Goal: Check status: Check status

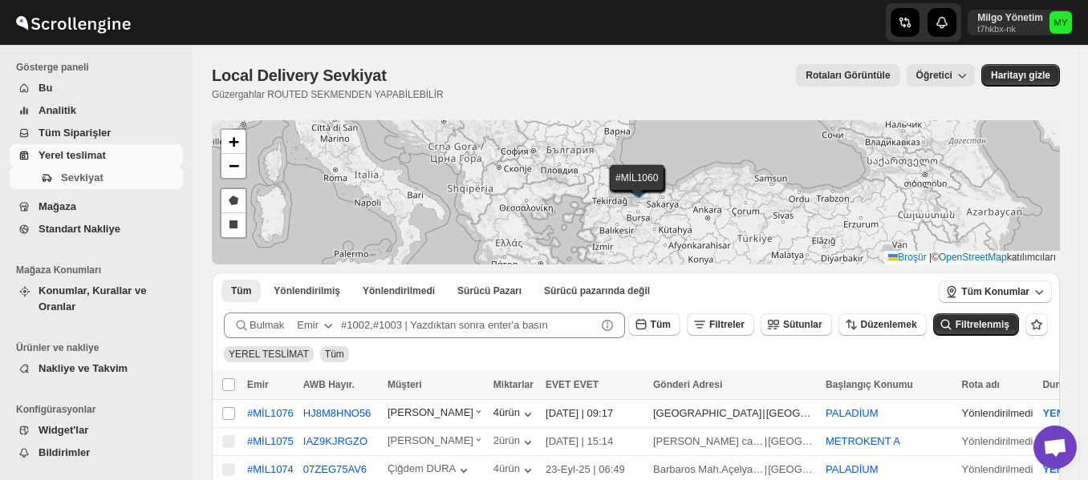
scroll to position [80, 0]
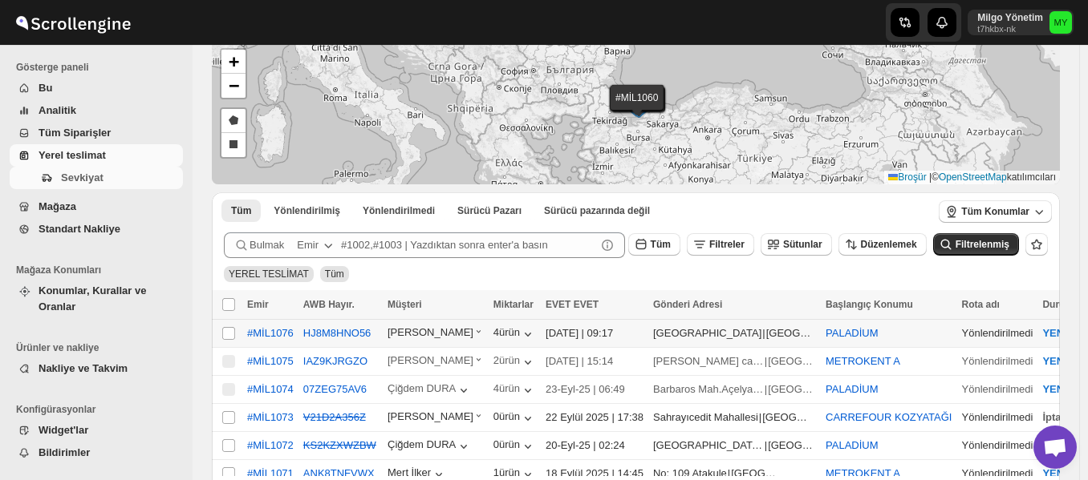
click at [1042, 332] on font "YENİ" at bounding box center [1054, 333] width 24 height 12
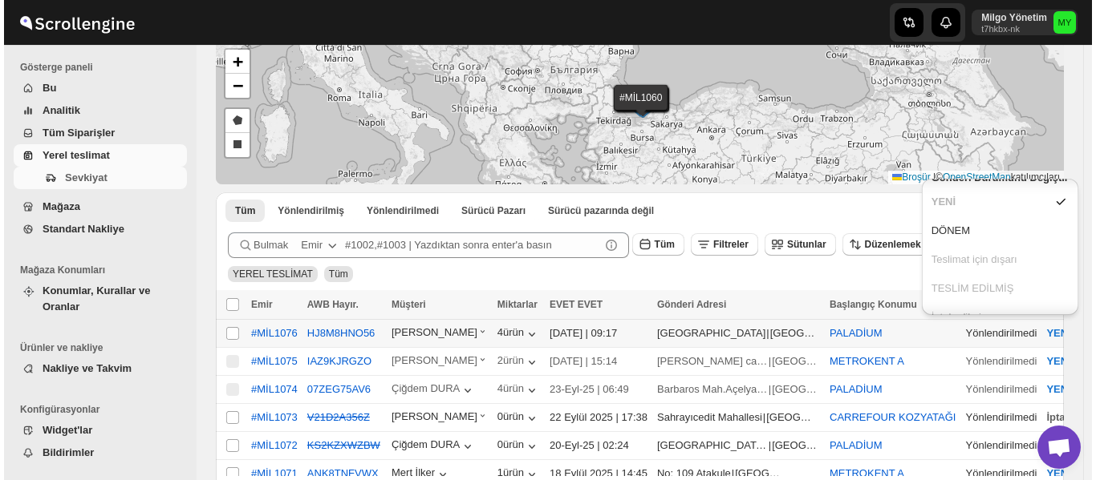
scroll to position [0, 0]
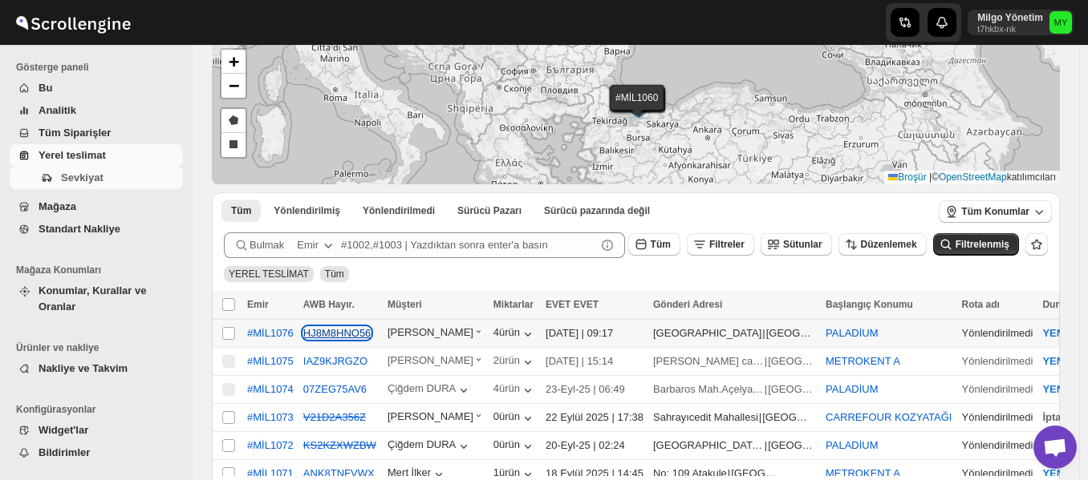
click at [335, 337] on font "HJ8M8HNO56" at bounding box center [337, 333] width 68 height 12
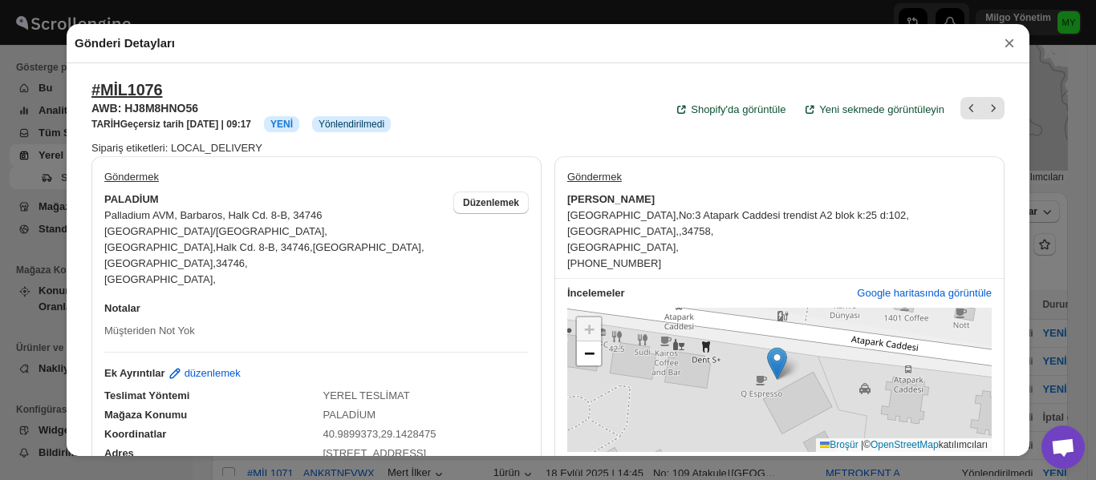
click at [1005, 49] on font "×" at bounding box center [1008, 43] width 11 height 22
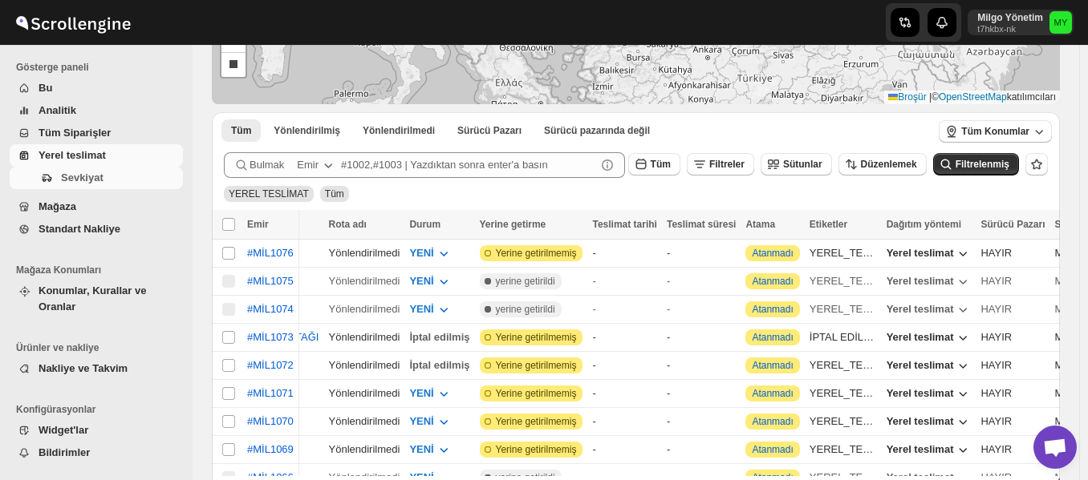
drag, startPoint x: 952, startPoint y: 479, endPoint x: 988, endPoint y: 473, distance: 36.5
click at [988, 476] on div at bounding box center [636, 478] width 848 height 4
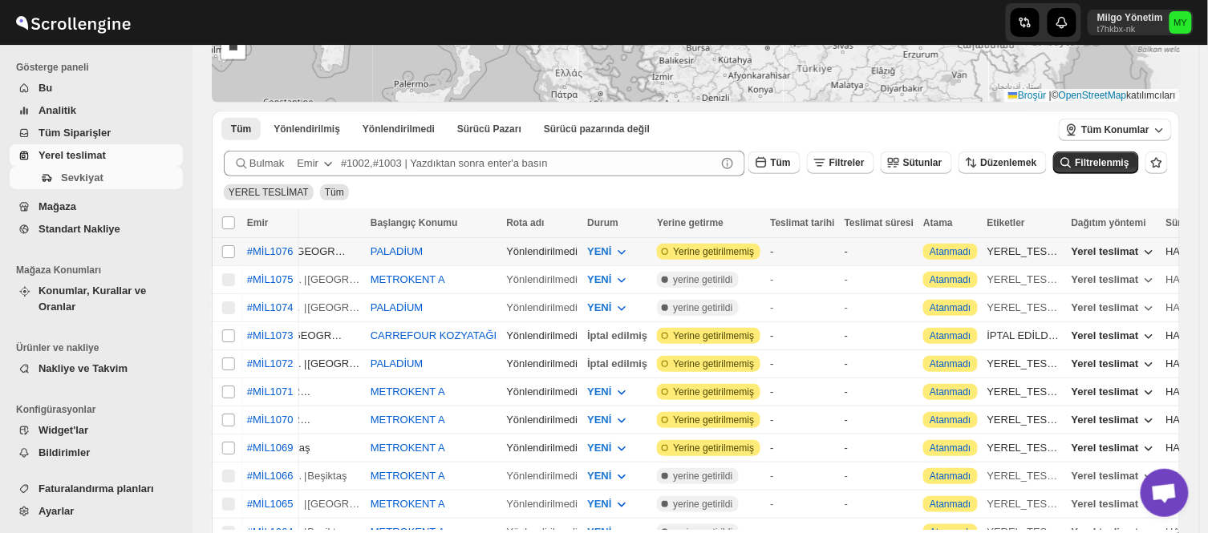
click at [845, 253] on div "-" at bounding box center [879, 252] width 69 height 16
click at [770, 253] on div "-" at bounding box center [802, 252] width 64 height 16
click at [614, 250] on icon "button" at bounding box center [622, 252] width 16 height 16
click at [678, 246] on span "Yerine getirilmemiş" at bounding box center [713, 251] width 81 height 13
click at [673, 252] on span "Yerine getirilmemiş" at bounding box center [713, 251] width 81 height 13
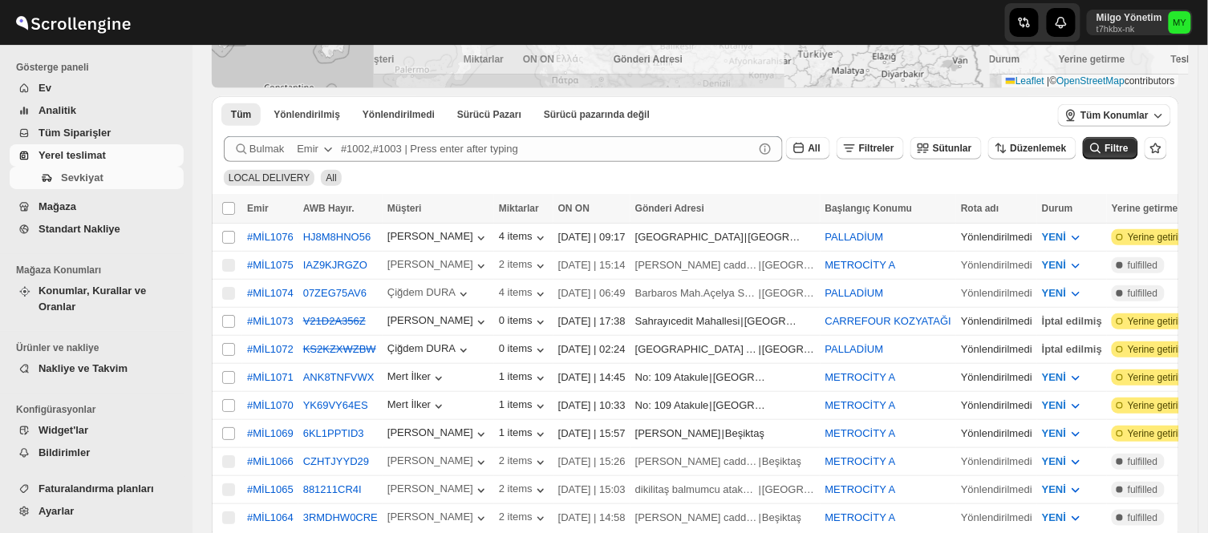
scroll to position [178, 0]
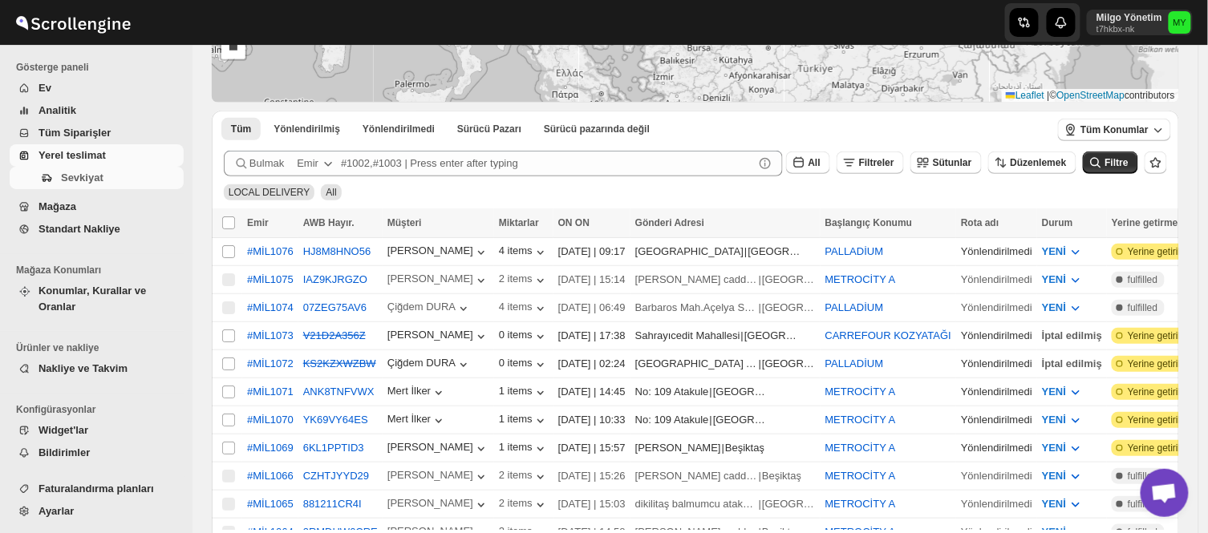
drag, startPoint x: 813, startPoint y: 532, endPoint x: 886, endPoint y: 530, distance: 73.0
click at [886, 531] on div at bounding box center [695, 531] width 955 height 1
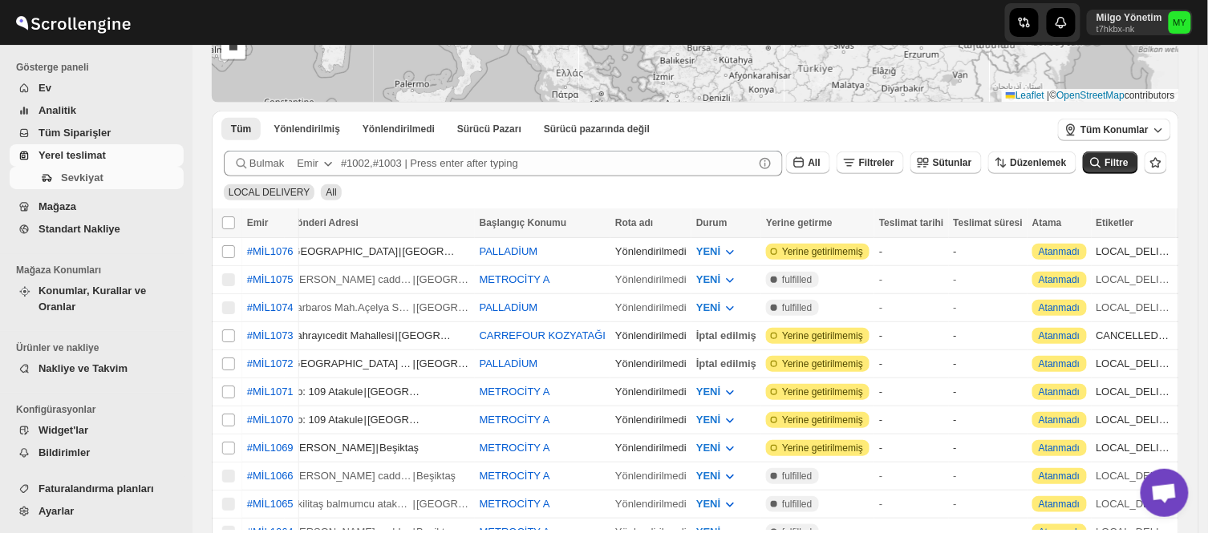
scroll to position [0, 393]
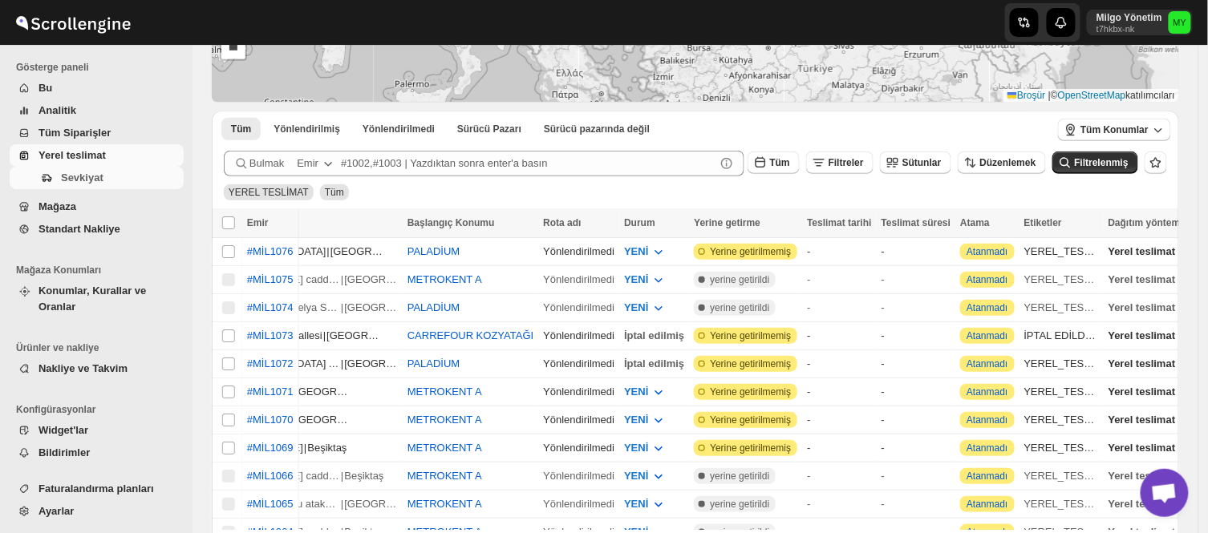
click at [756, 189] on div "YEREL TESLİMAT Tüm" at bounding box center [692, 185] width 950 height 30
click at [1024, 254] on font "YEREL_TESLİMAT" at bounding box center [1069, 251] width 90 height 12
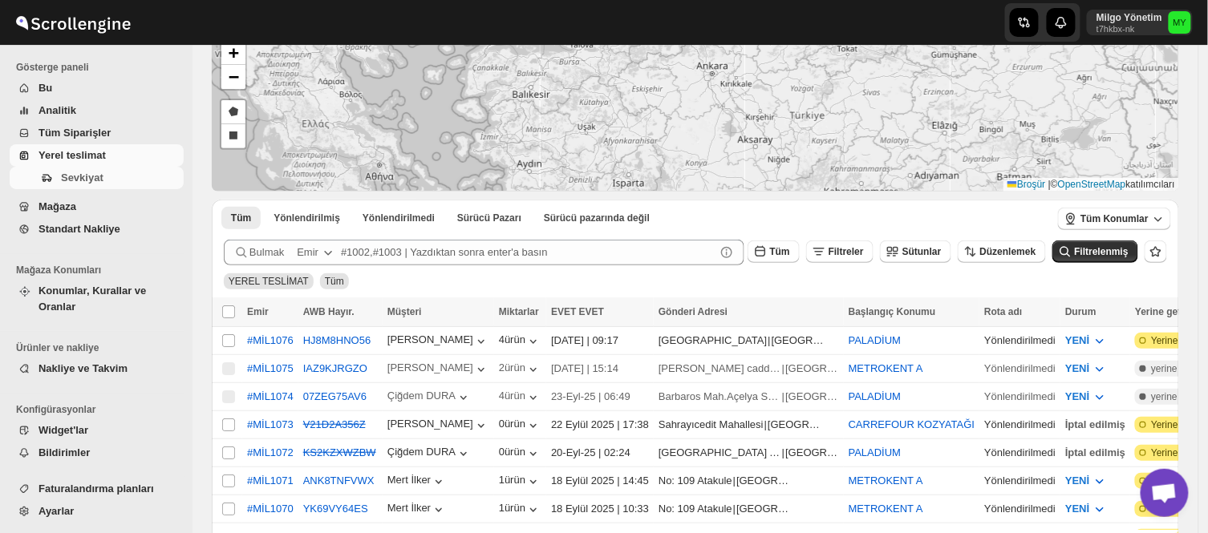
drag, startPoint x: 789, startPoint y: 523, endPoint x: 760, endPoint y: 528, distance: 30.1
click at [760, 531] on div at bounding box center [695, 531] width 955 height 1
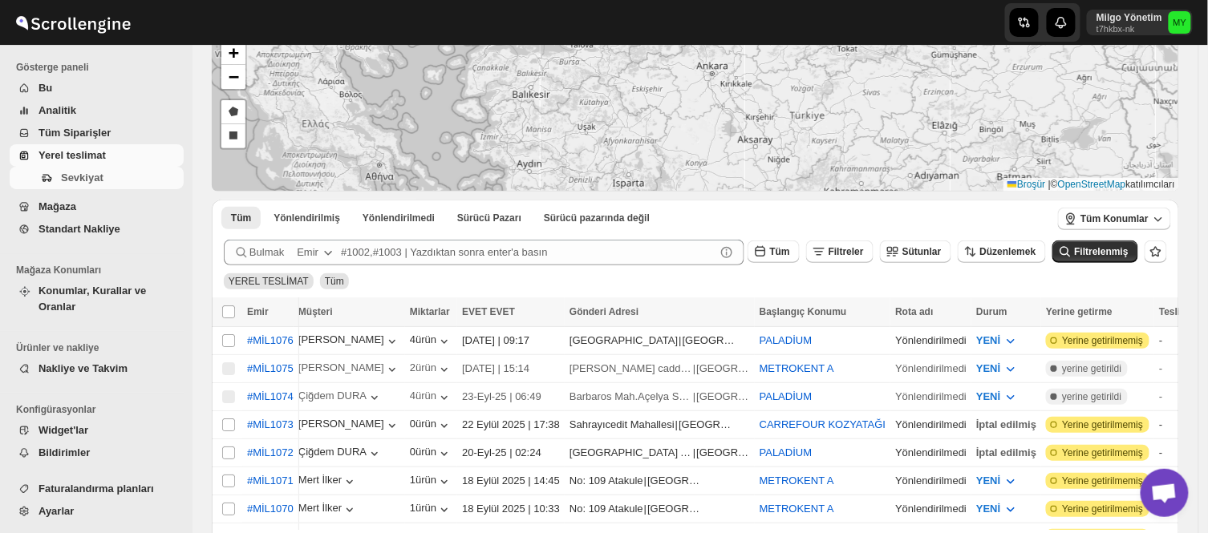
scroll to position [0, 90]
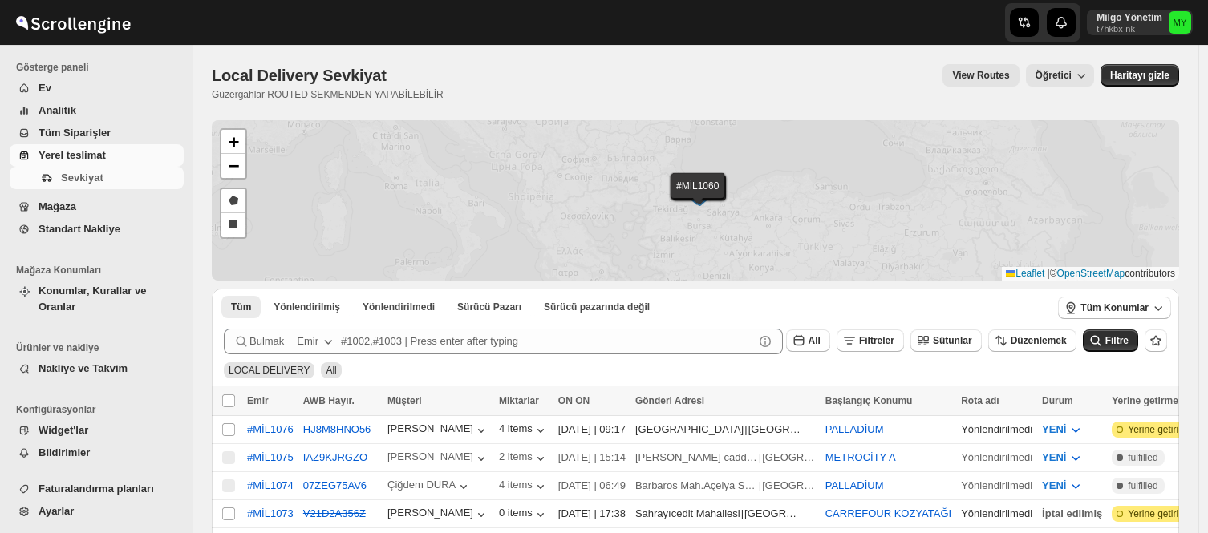
scroll to position [89, 0]
